Goal: Use online tool/utility: Use online tool/utility

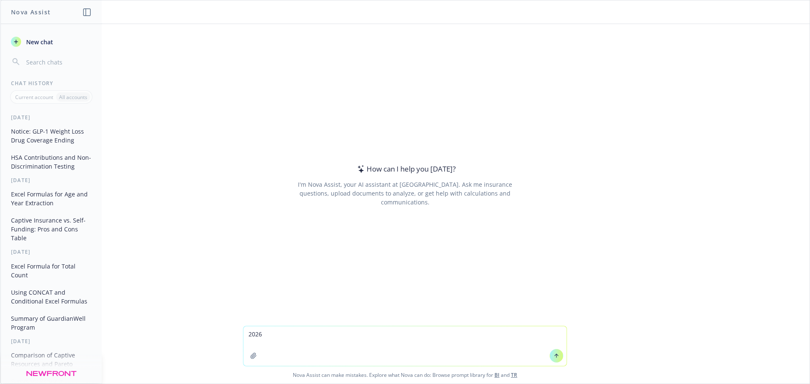
type textarea "2026"
